Goal: Task Accomplishment & Management: Use online tool/utility

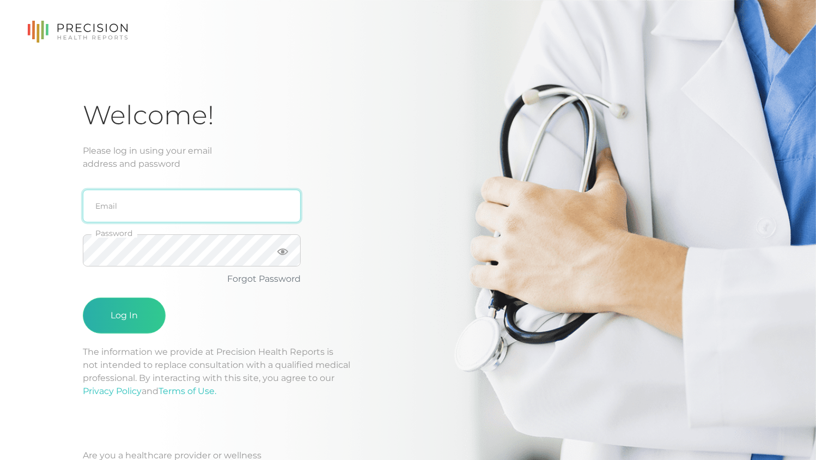
type input "[PERSON_NAME][EMAIL_ADDRESS][DOMAIN_NAME]"
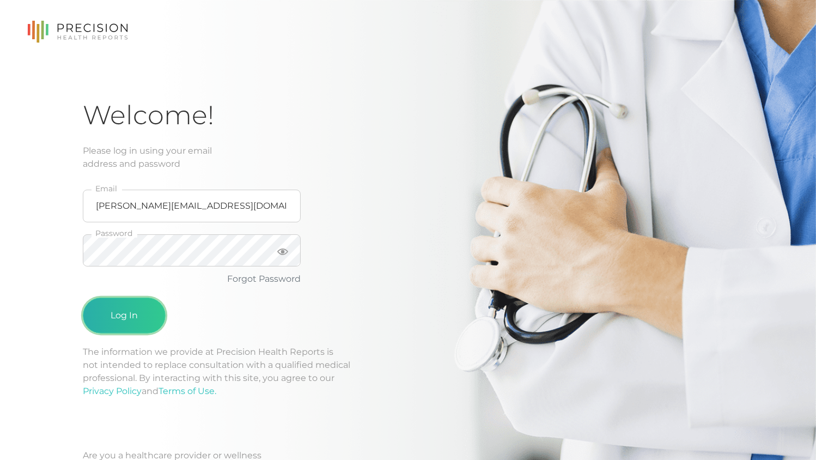
click at [120, 307] on button "Log In" at bounding box center [124, 315] width 83 height 36
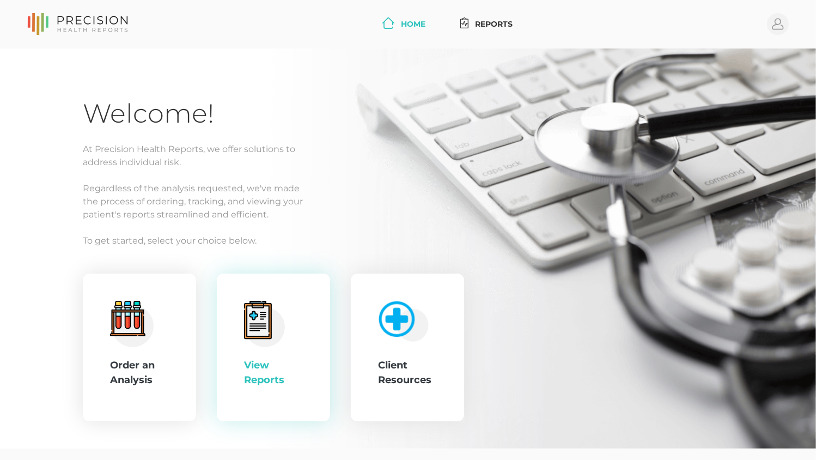
click at [268, 306] on icon at bounding box center [258, 320] width 22 height 30
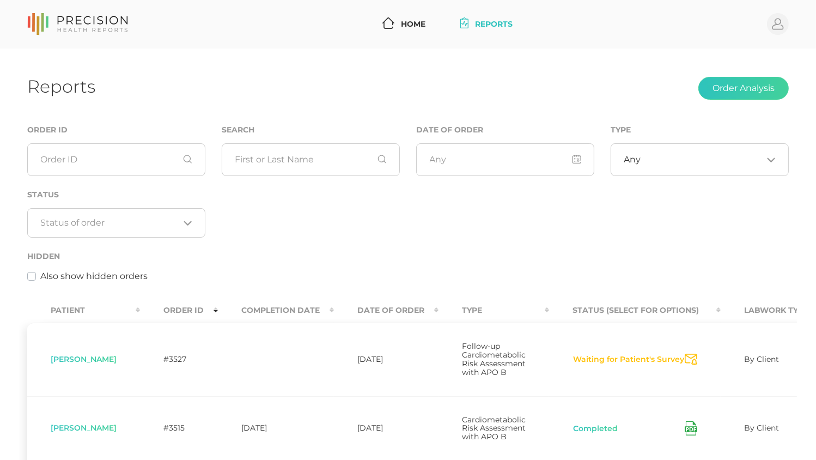
click at [410, 310] on th "Date Of Order" at bounding box center [386, 310] width 105 height 25
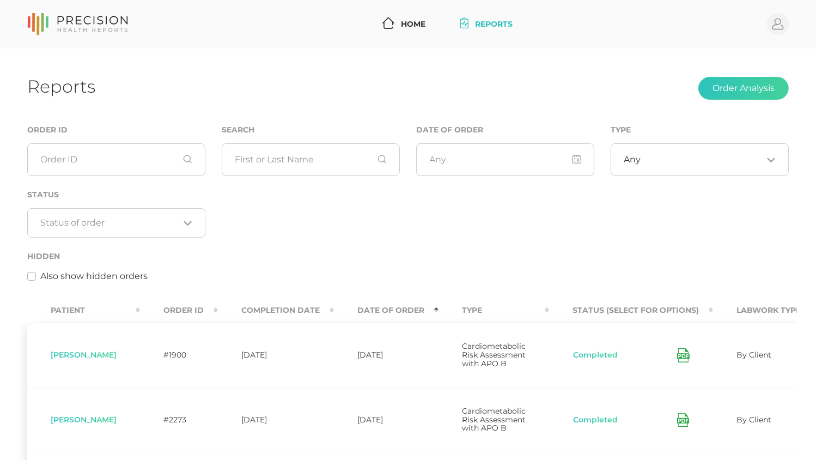
click at [408, 310] on th "Date Of Order" at bounding box center [386, 310] width 105 height 25
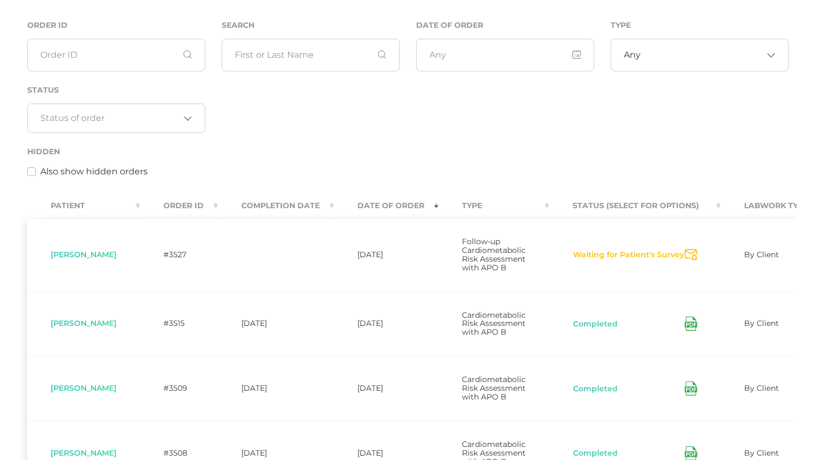
scroll to position [108, 0]
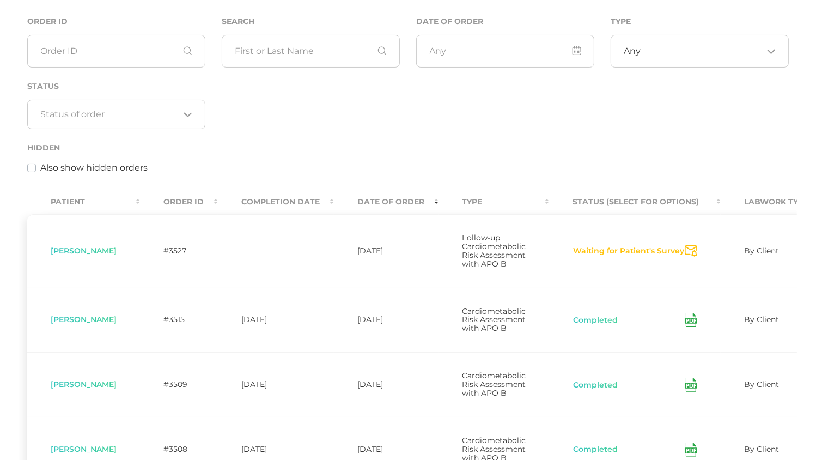
click at [694, 255] on icon "Send Notification" at bounding box center [690, 250] width 13 height 11
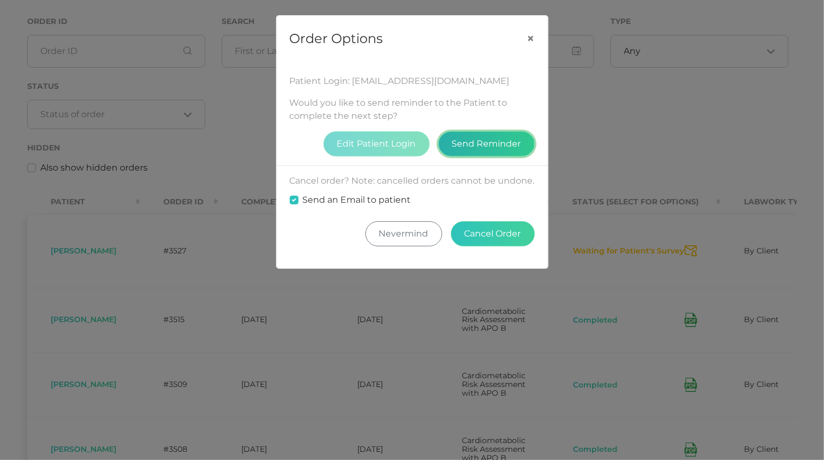
click at [480, 145] on button "Send Reminder" at bounding box center [486, 143] width 96 height 25
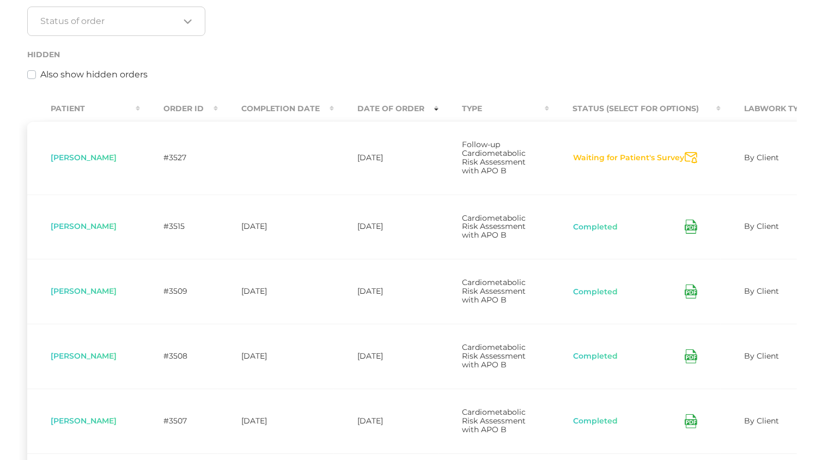
scroll to position [217, 0]
